Goal: Use online tool/utility: Utilize a website feature to perform a specific function

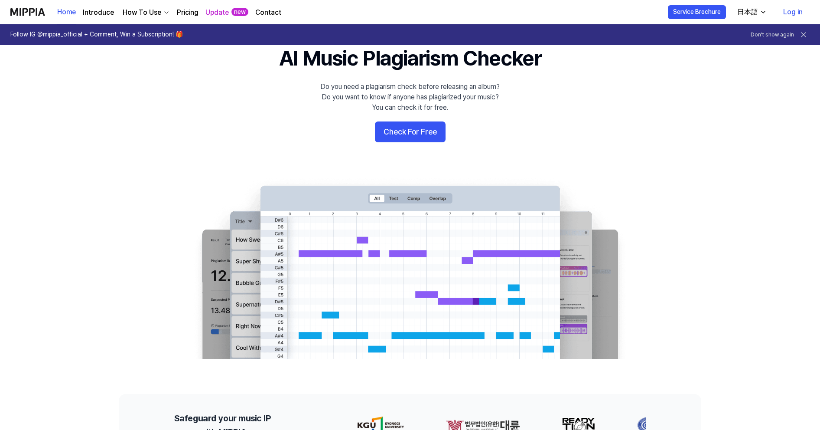
scroll to position [39, 0]
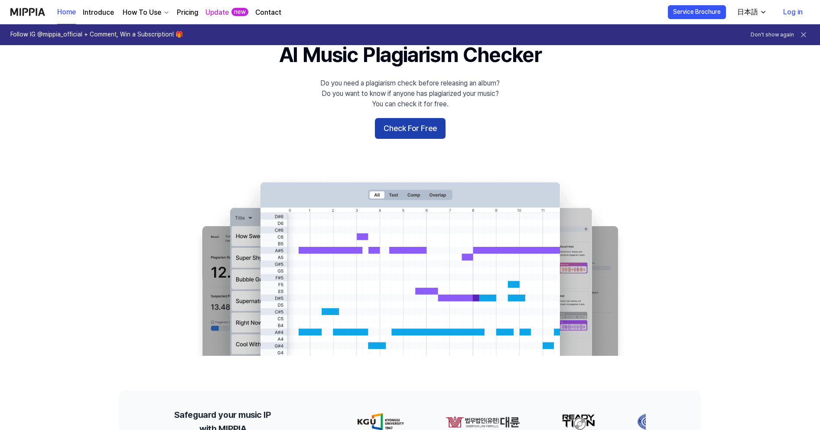
click at [417, 131] on button "Check For Free" at bounding box center [410, 128] width 71 height 21
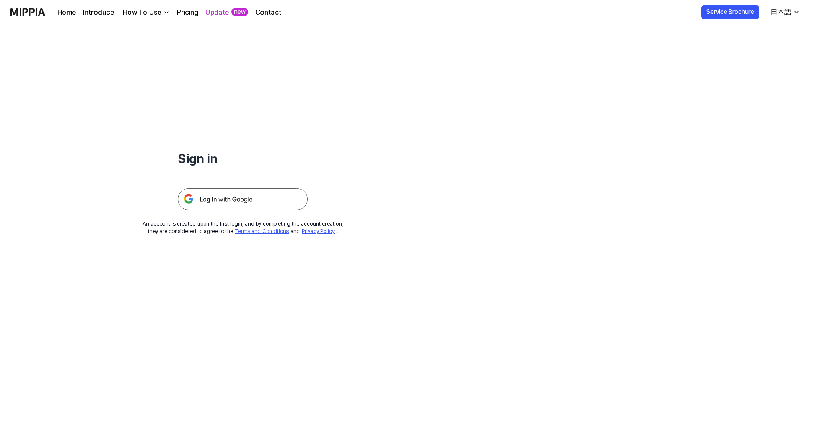
click at [229, 200] on img at bounding box center [243, 199] width 130 height 22
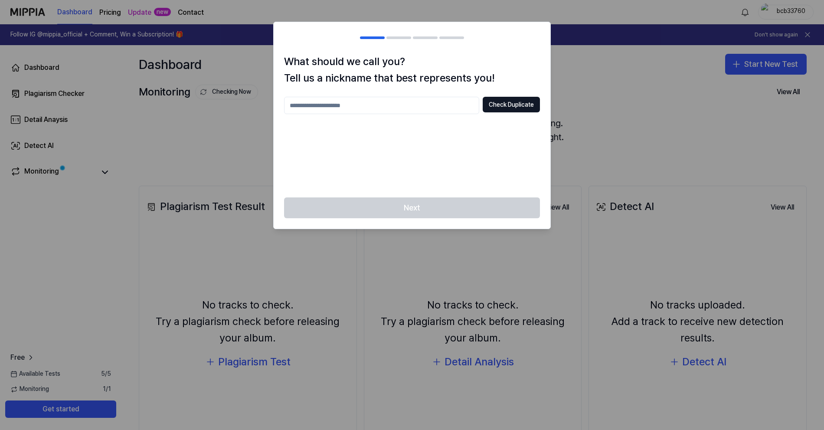
click at [413, 101] on input "text" at bounding box center [381, 105] width 195 height 17
type input "**********"
click at [508, 107] on button "Check Duplicate" at bounding box center [511, 105] width 57 height 16
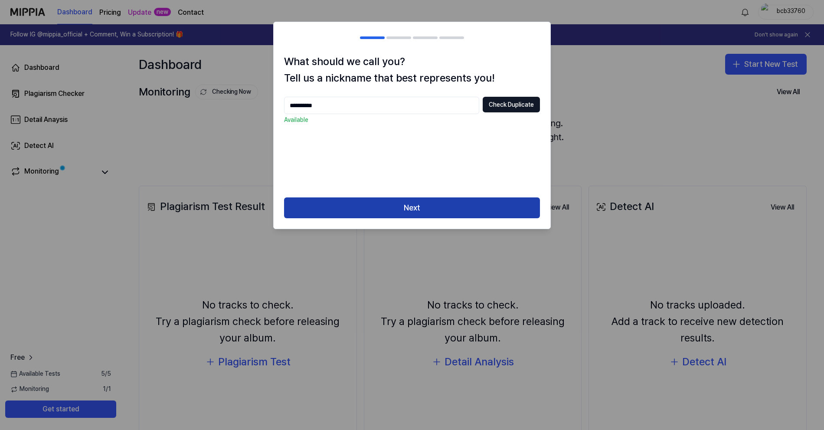
click at [428, 200] on button "Next" at bounding box center [412, 207] width 256 height 21
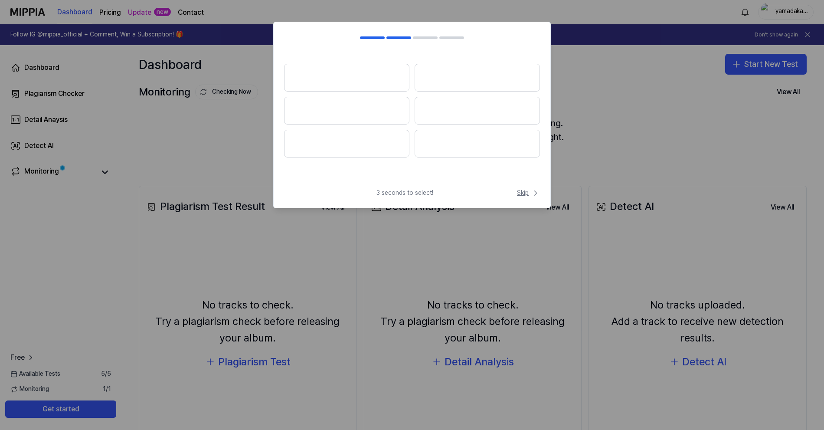
click at [526, 194] on span "Skip" at bounding box center [528, 193] width 23 height 9
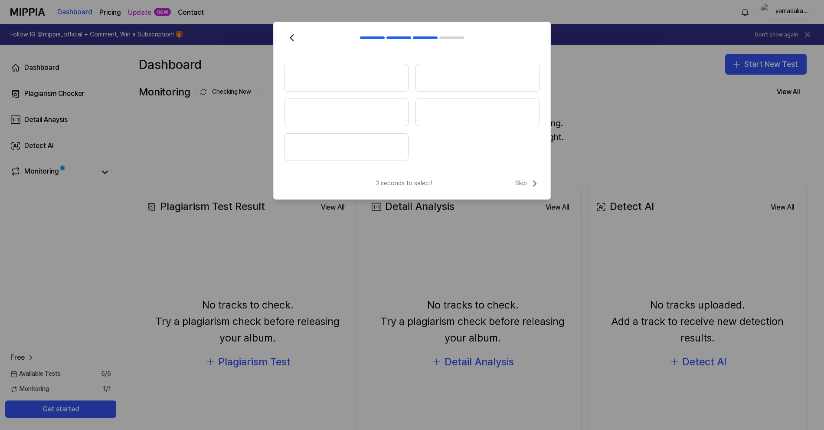
click at [524, 185] on span "Skip" at bounding box center [527, 183] width 25 height 10
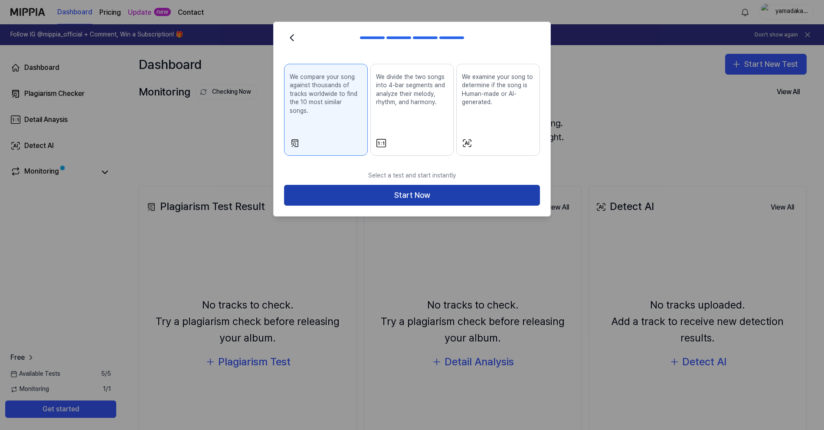
click at [422, 189] on button "Start Now" at bounding box center [412, 195] width 256 height 21
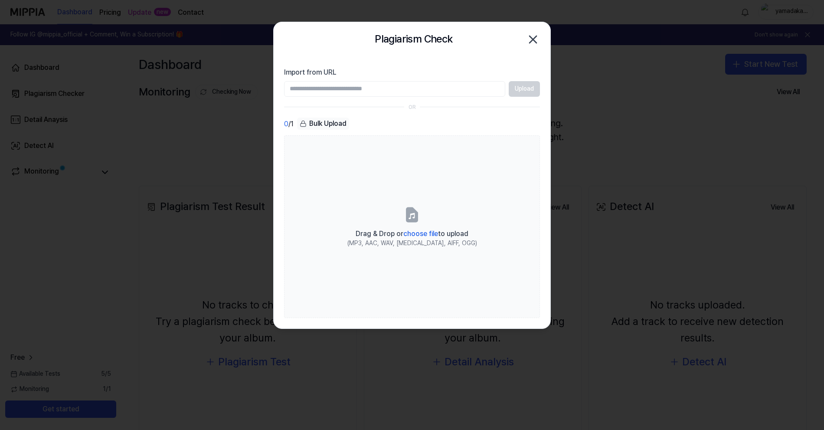
click at [538, 43] on icon "button" at bounding box center [533, 40] width 14 height 14
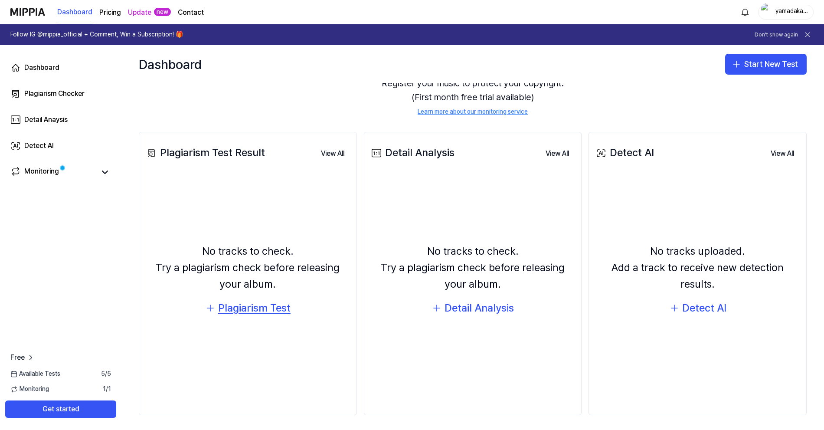
scroll to position [56, 0]
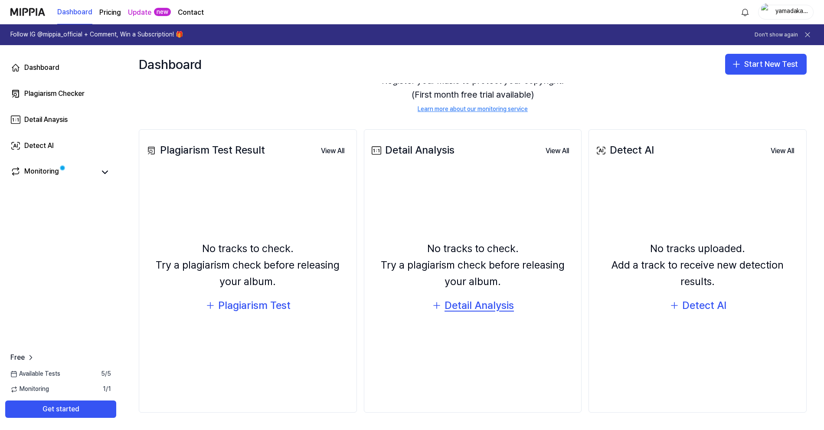
click at [448, 303] on div "Detail Analysis" at bounding box center [478, 305] width 69 height 16
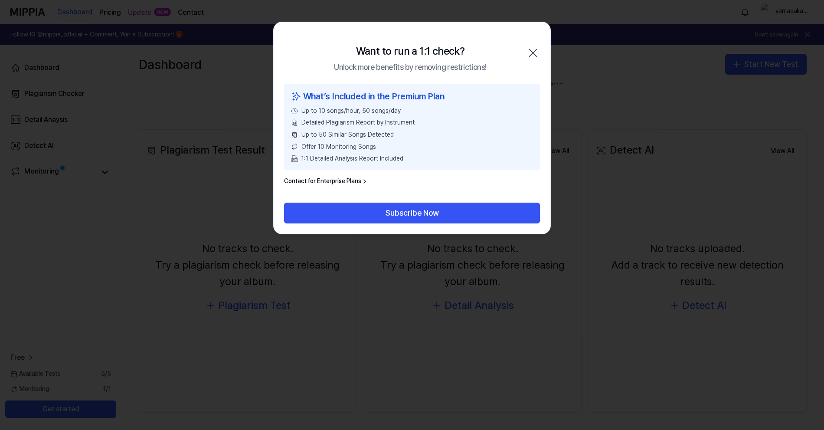
click at [536, 49] on icon "button" at bounding box center [533, 53] width 14 height 14
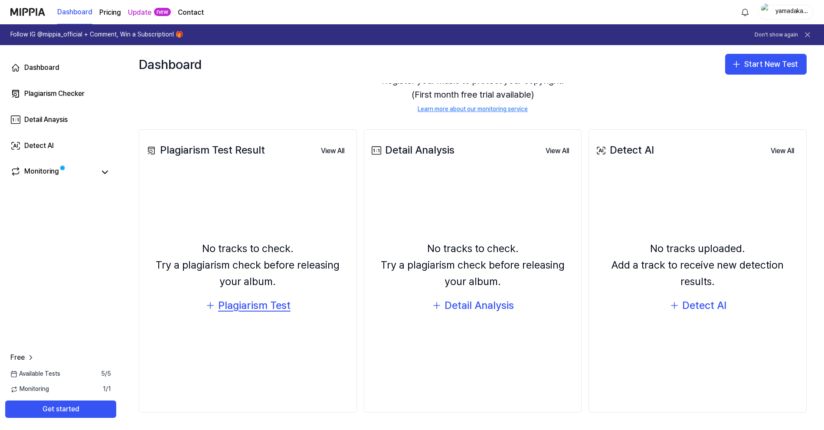
click at [286, 307] on div "Plagiarism Test" at bounding box center [254, 305] width 72 height 16
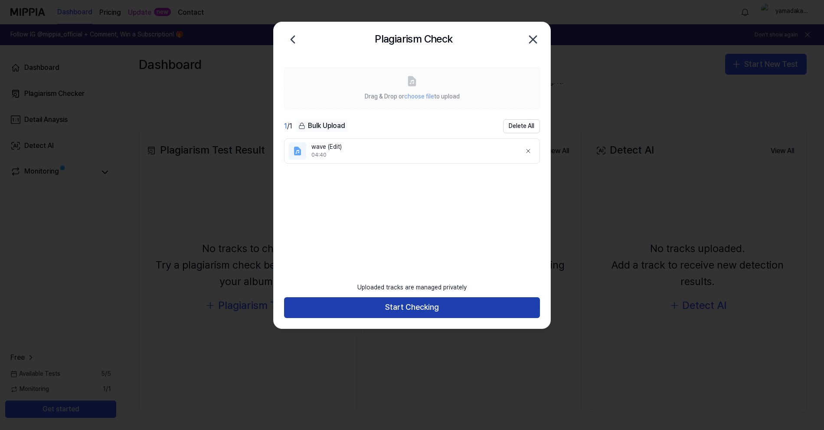
click at [423, 306] on button "Start Checking" at bounding box center [412, 307] width 256 height 21
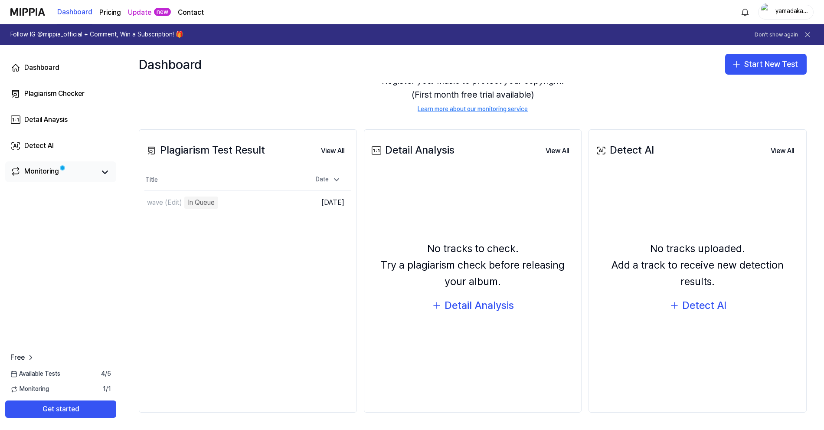
click at [60, 169] on span at bounding box center [62, 167] width 5 height 5
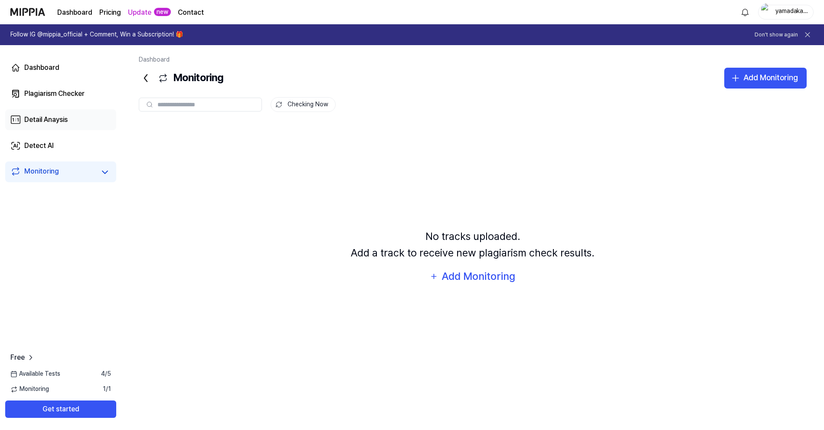
click at [56, 117] on div "Detail Anaysis" at bounding box center [45, 119] width 43 height 10
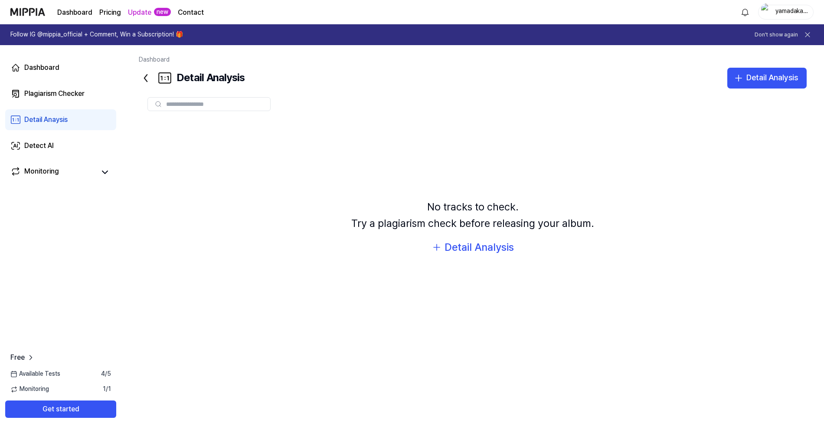
click at [56, 117] on div "Detail Anaysis" at bounding box center [45, 119] width 43 height 10
click at [56, 99] on link "Plagiarism Checker" at bounding box center [60, 93] width 111 height 21
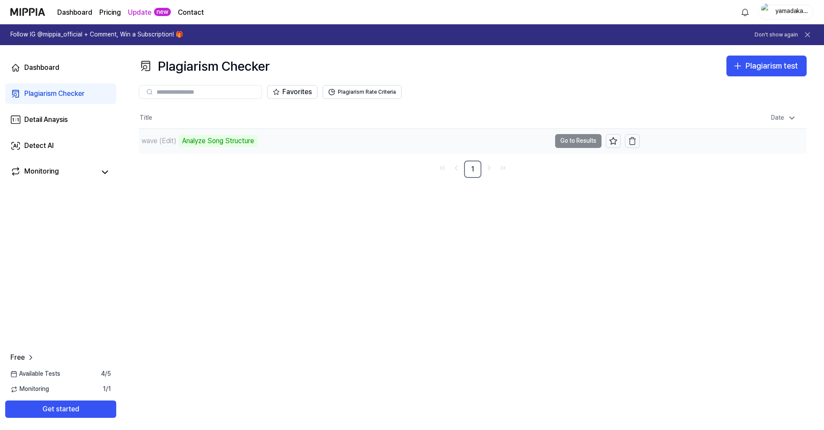
click at [222, 144] on div "Analyze Song Structure" at bounding box center [218, 141] width 79 height 12
click at [557, 147] on td "wave (Edit) Analyze Song Structure Go to Results" at bounding box center [389, 141] width 501 height 24
click at [561, 144] on td "wave (Edit) Analyze Song Structure Go to Results" at bounding box center [389, 141] width 501 height 24
click at [568, 141] on td "wave (Edit) Analyze Song Structure Go to Results" at bounding box center [389, 141] width 501 height 24
